Goal: Use online tool/utility: Utilize a website feature to perform a specific function

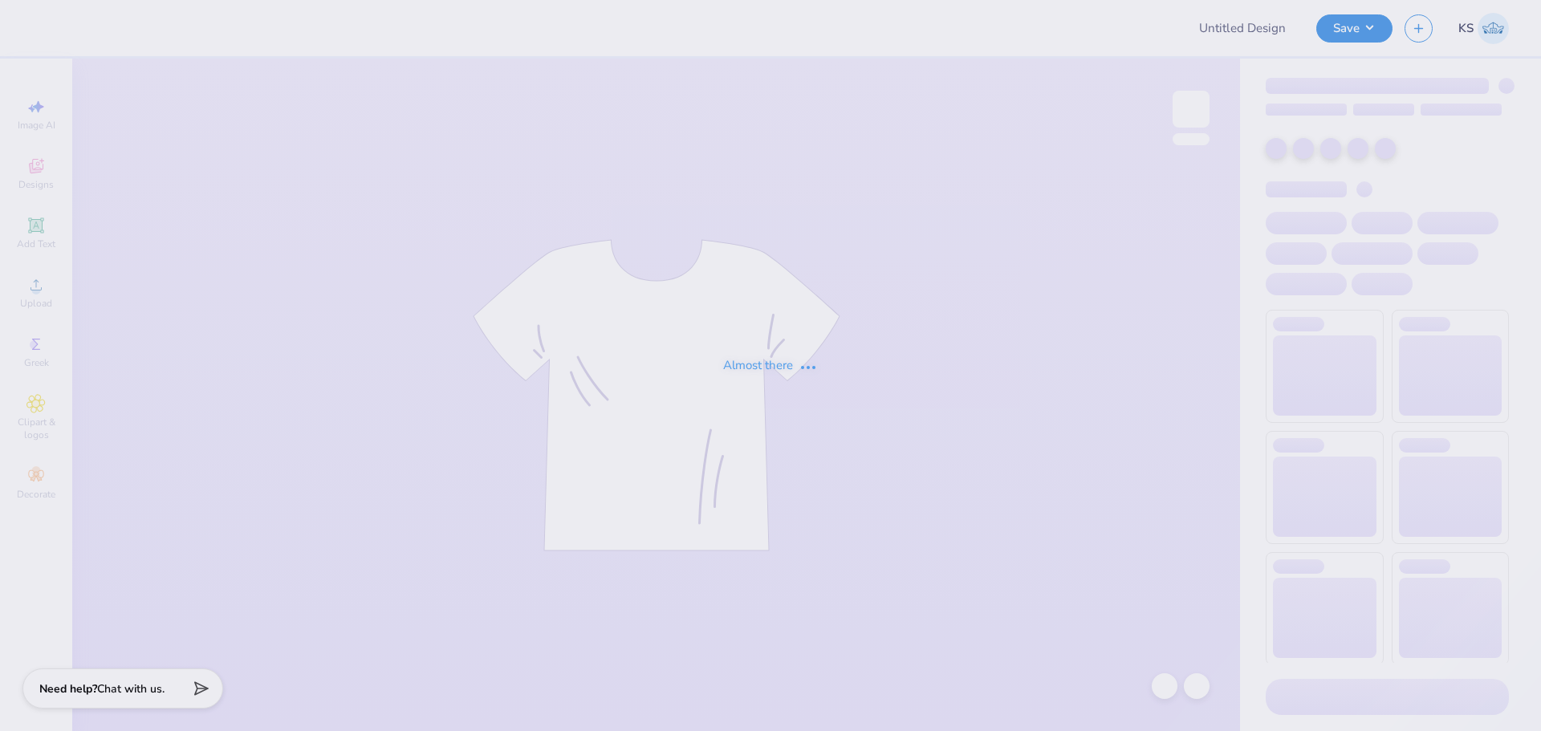
type input "FPS238570"
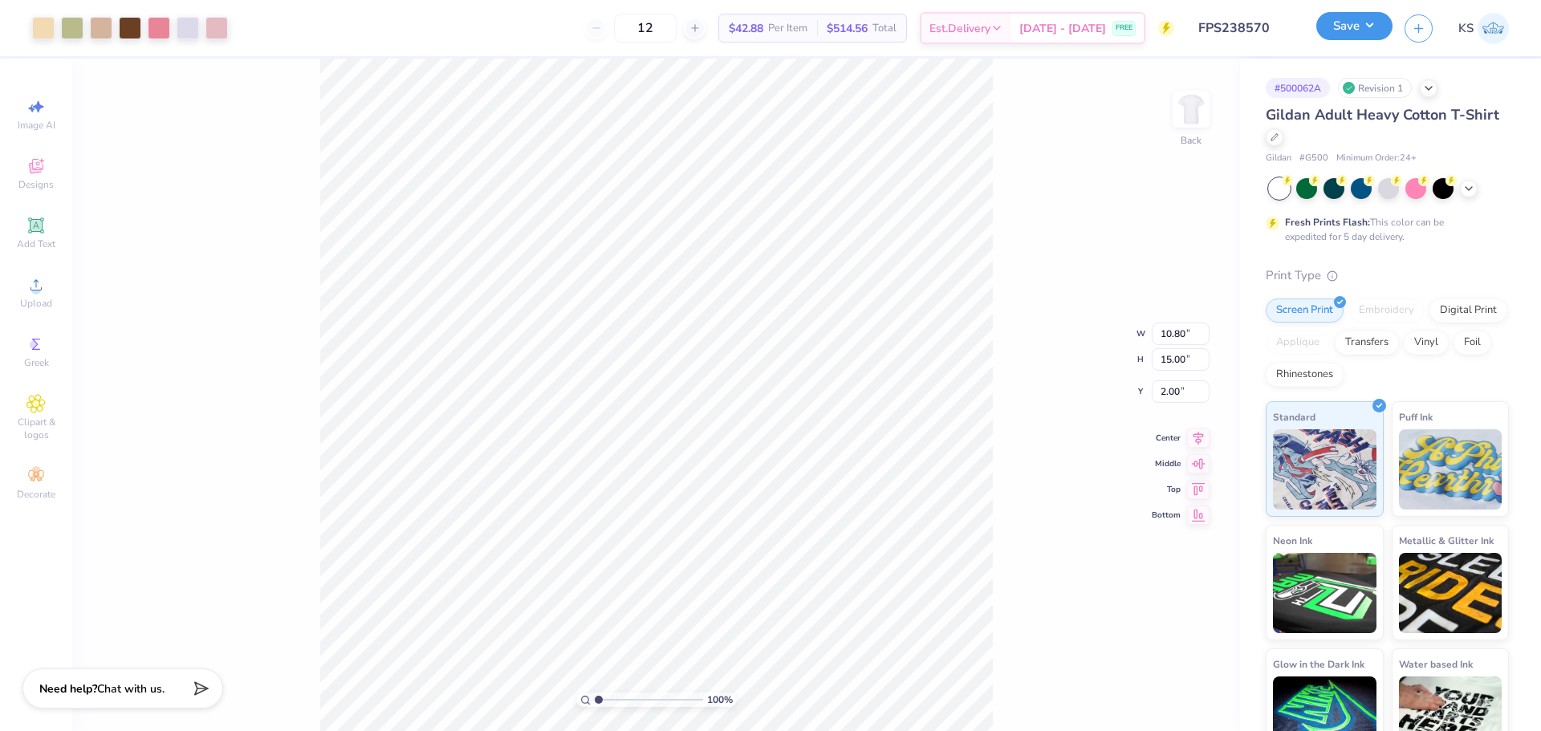
click at [1346, 26] on button "Save" at bounding box center [1355, 26] width 76 height 28
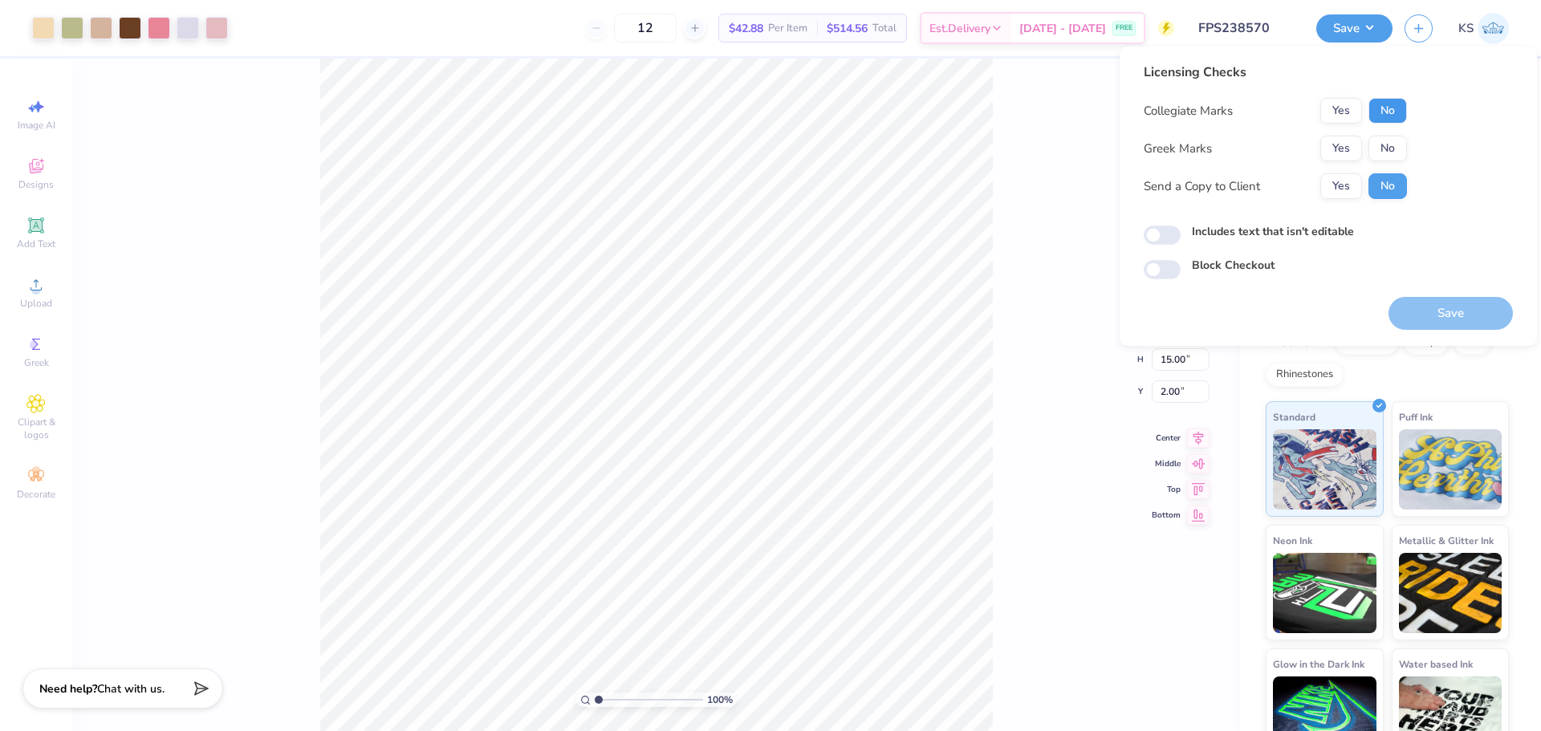
click at [1385, 108] on button "No" at bounding box center [1388, 111] width 39 height 26
click at [1347, 152] on button "Yes" at bounding box center [1342, 149] width 42 height 26
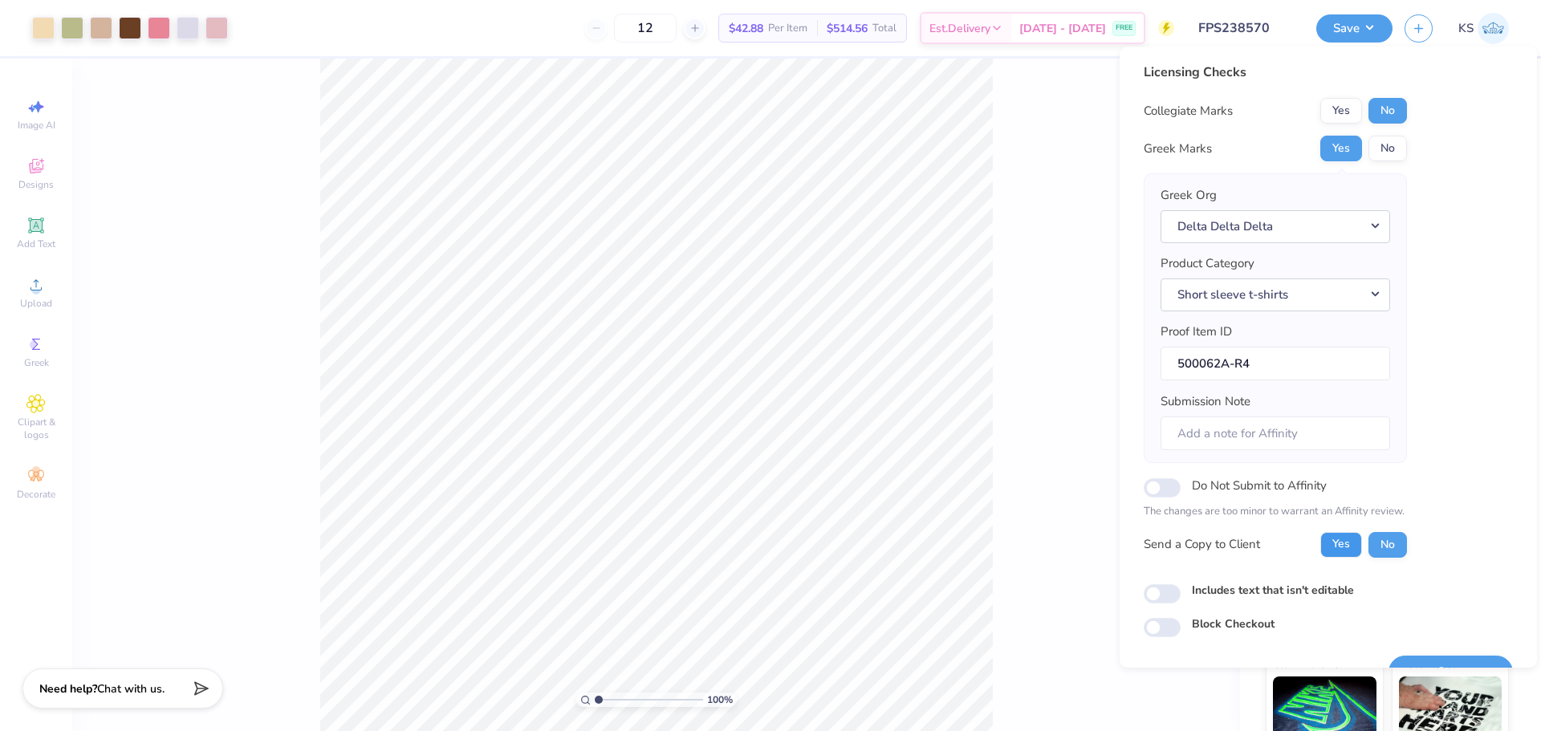
click at [1350, 544] on button "Yes" at bounding box center [1342, 545] width 42 height 26
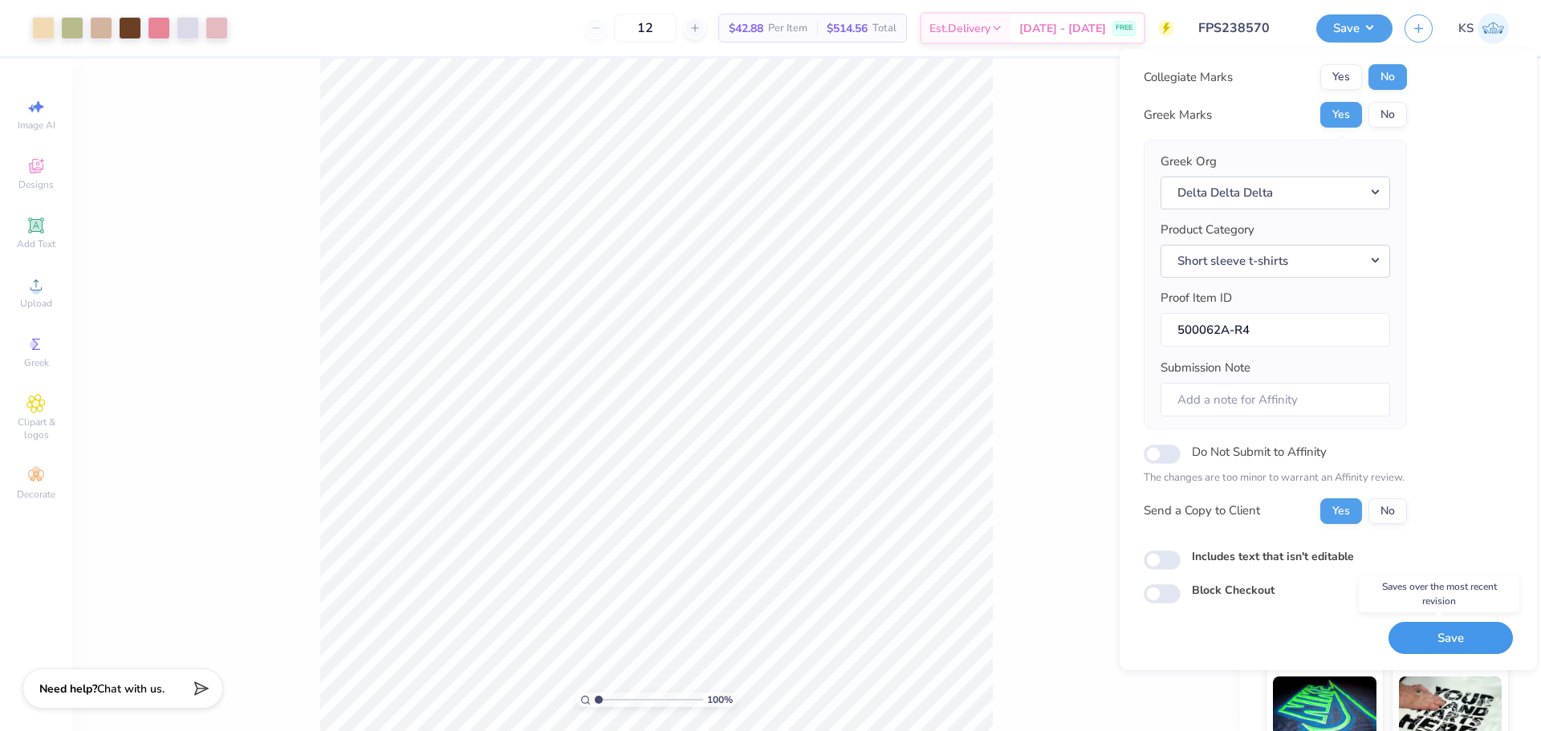
click at [1402, 649] on button "Save" at bounding box center [1451, 638] width 124 height 33
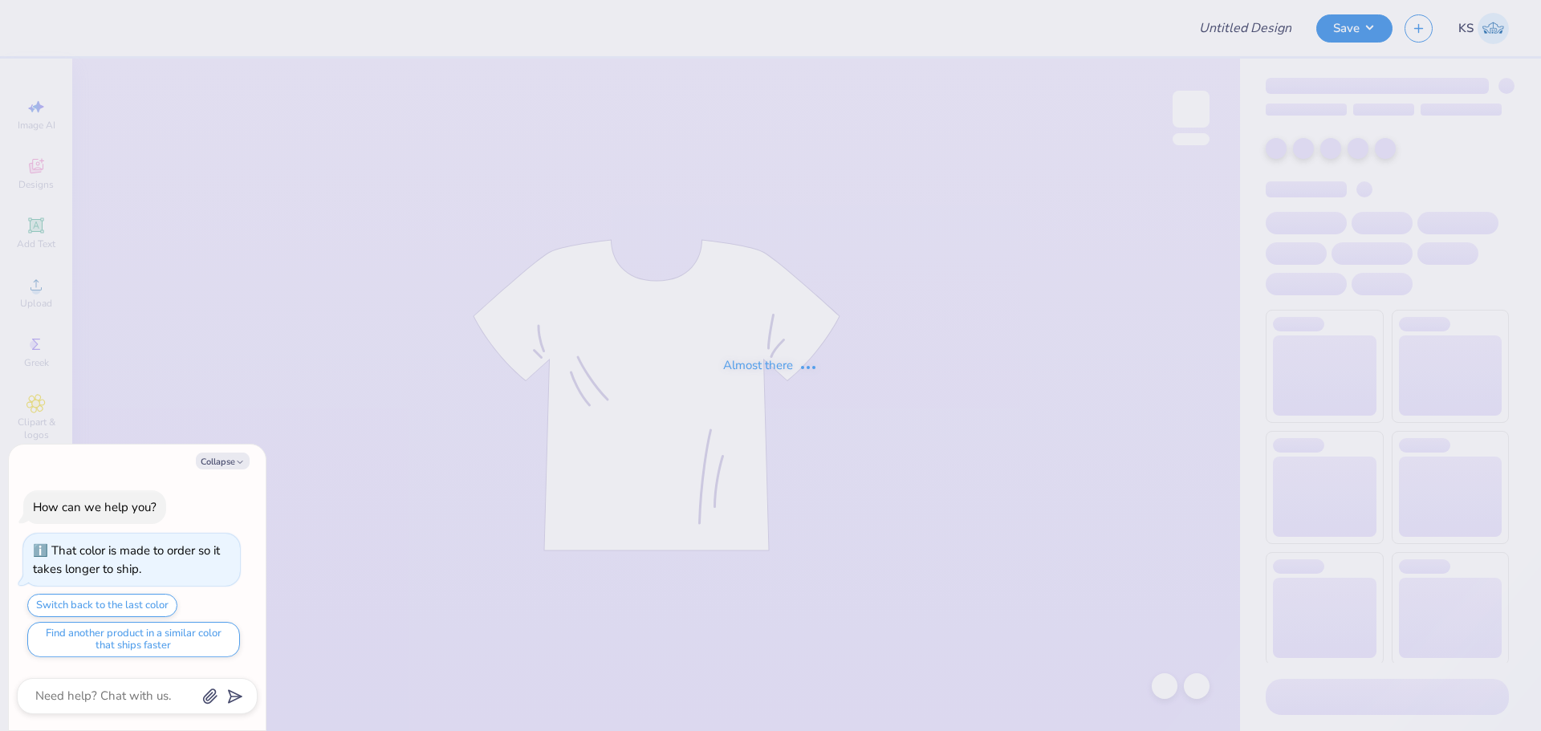
type textarea "x"
type input "FPS239294"
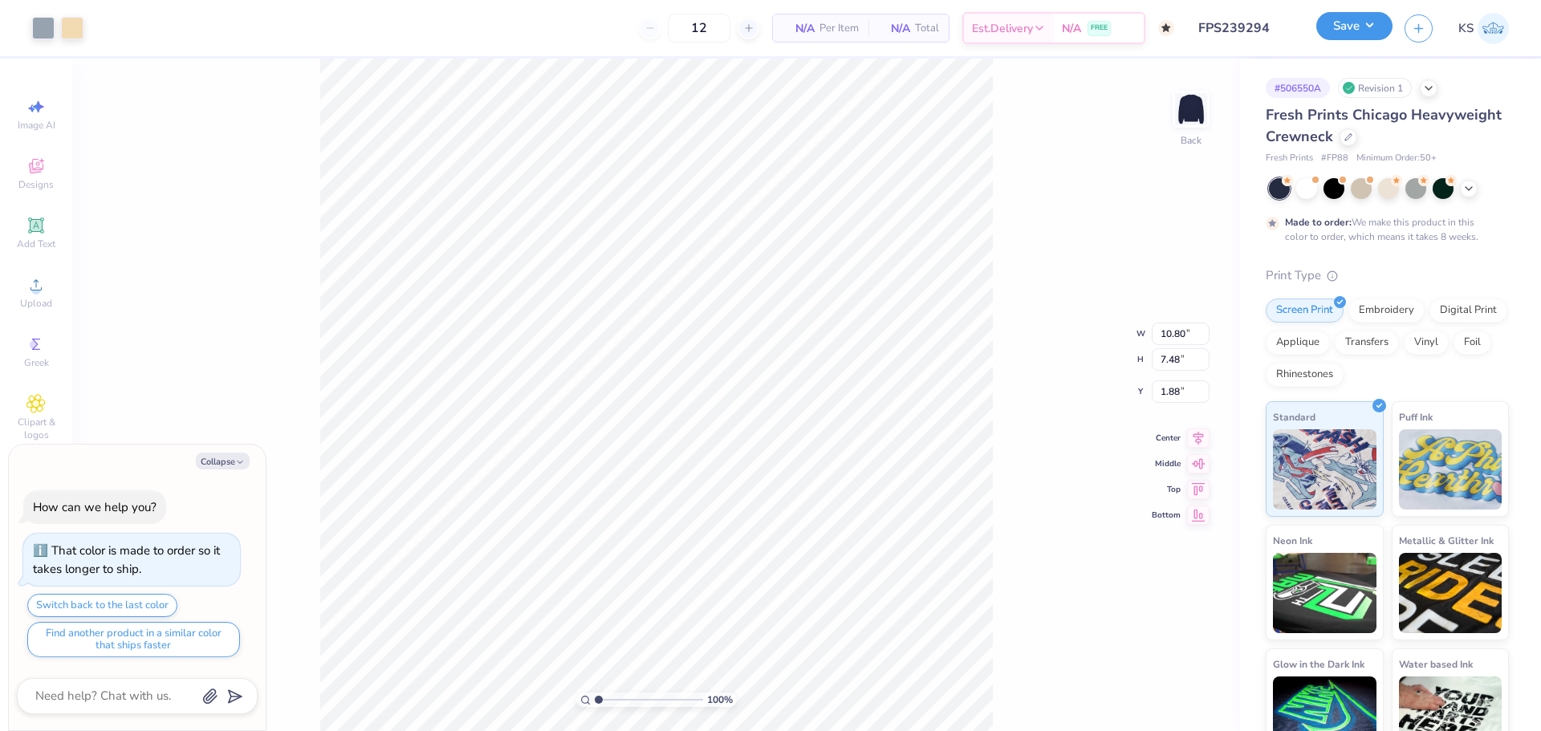
click at [1357, 21] on button "Save" at bounding box center [1355, 26] width 76 height 28
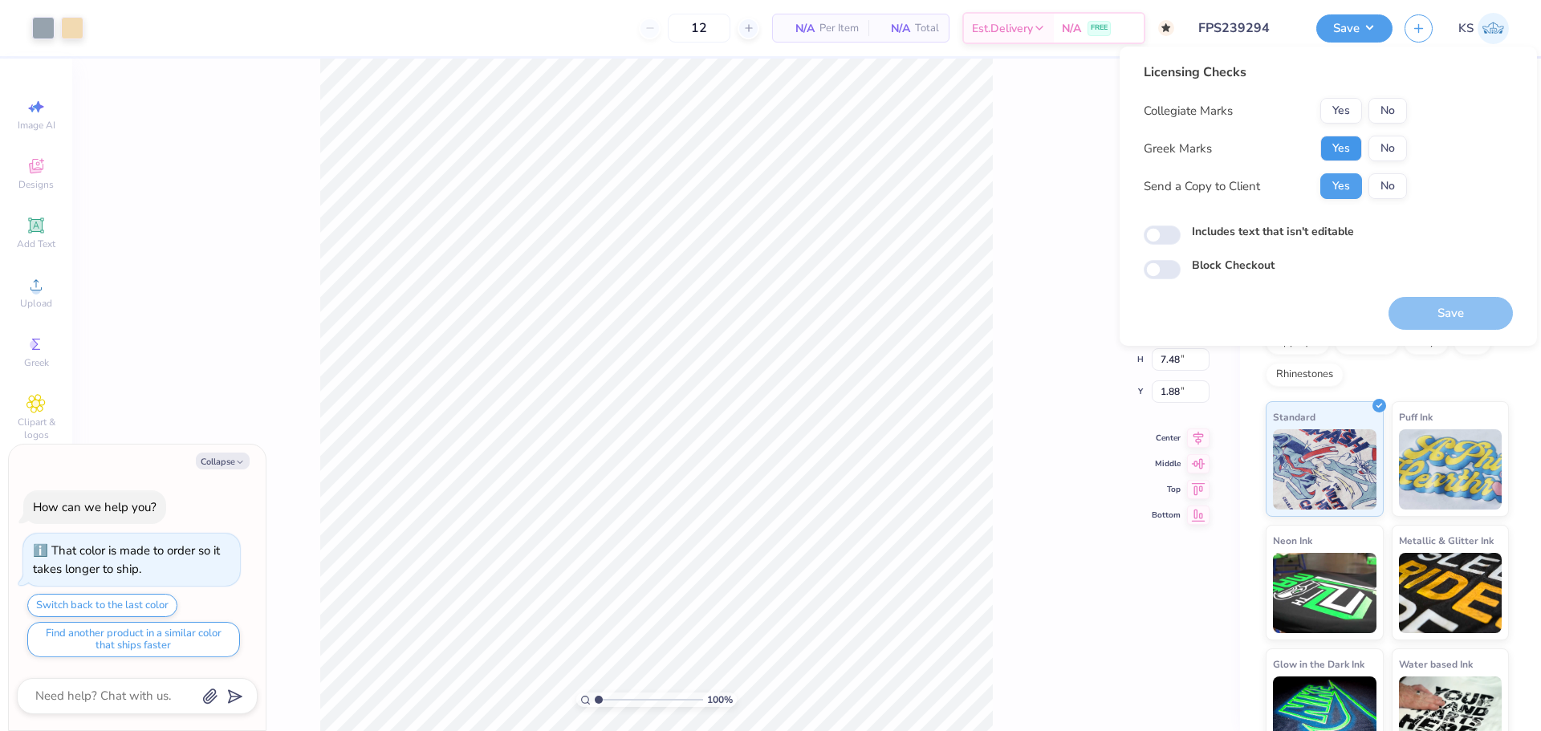
click at [1346, 144] on button "Yes" at bounding box center [1342, 149] width 42 height 26
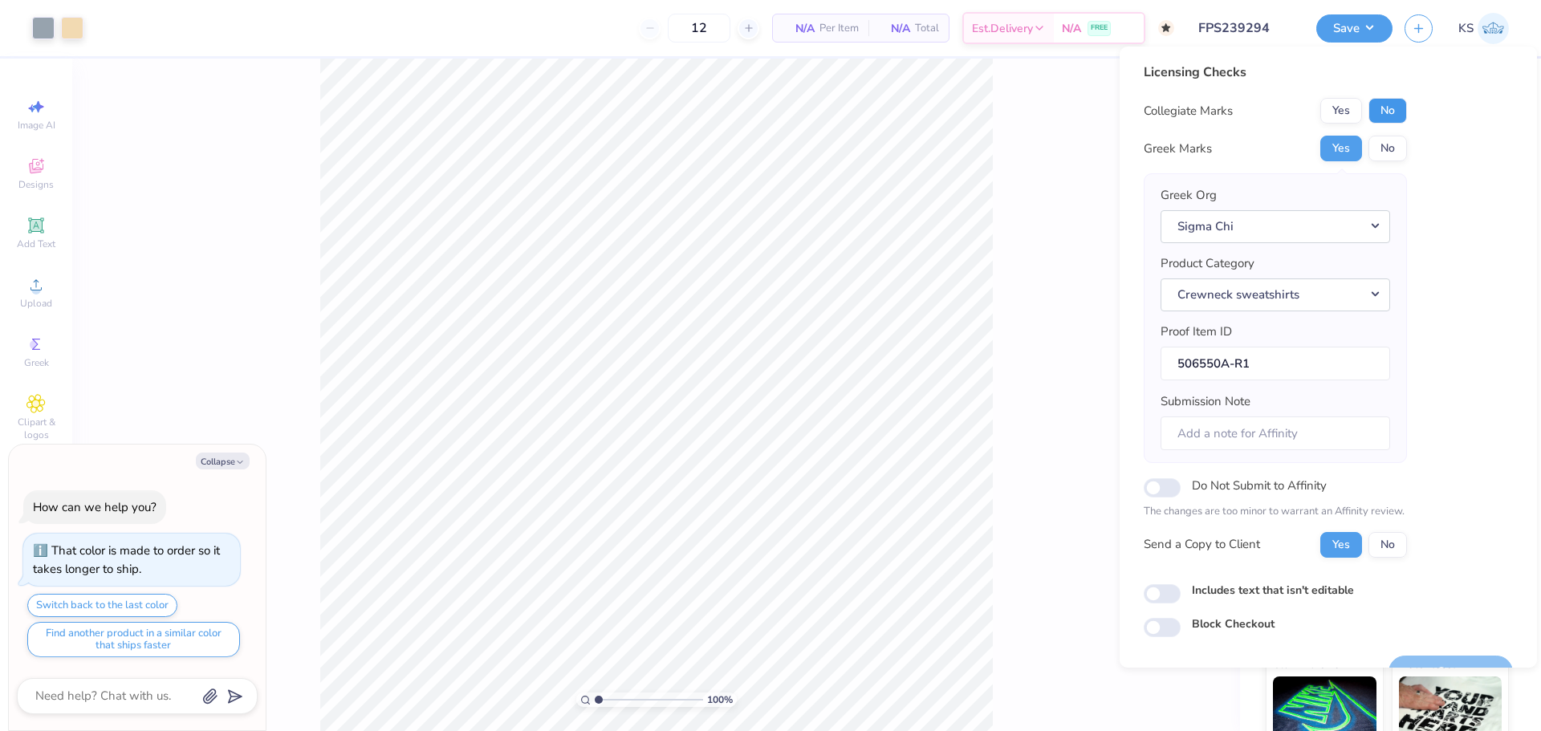
click at [1387, 118] on button "No" at bounding box center [1388, 111] width 39 height 26
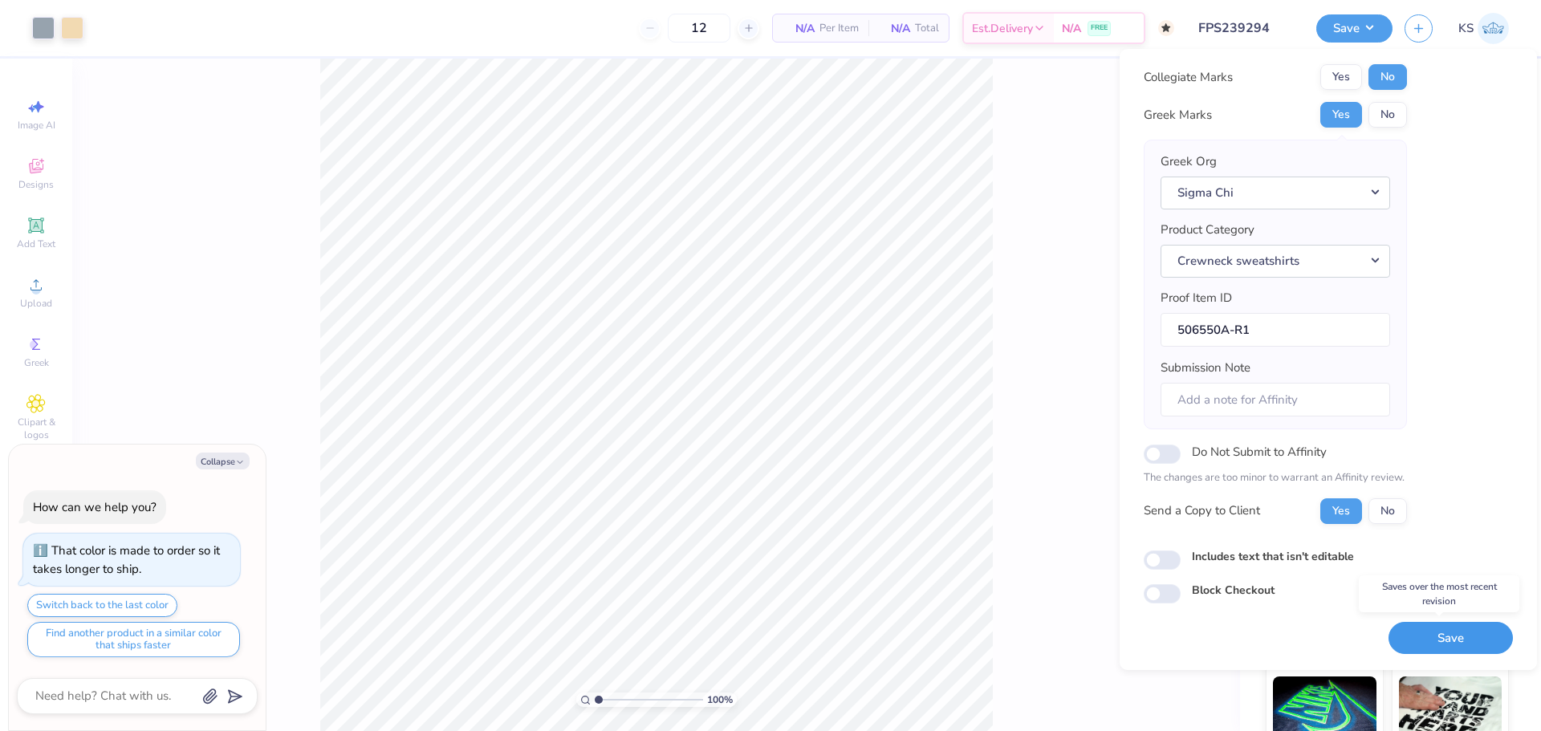
click at [1410, 645] on button "Save" at bounding box center [1451, 638] width 124 height 33
type textarea "x"
